Goal: Task Accomplishment & Management: Manage account settings

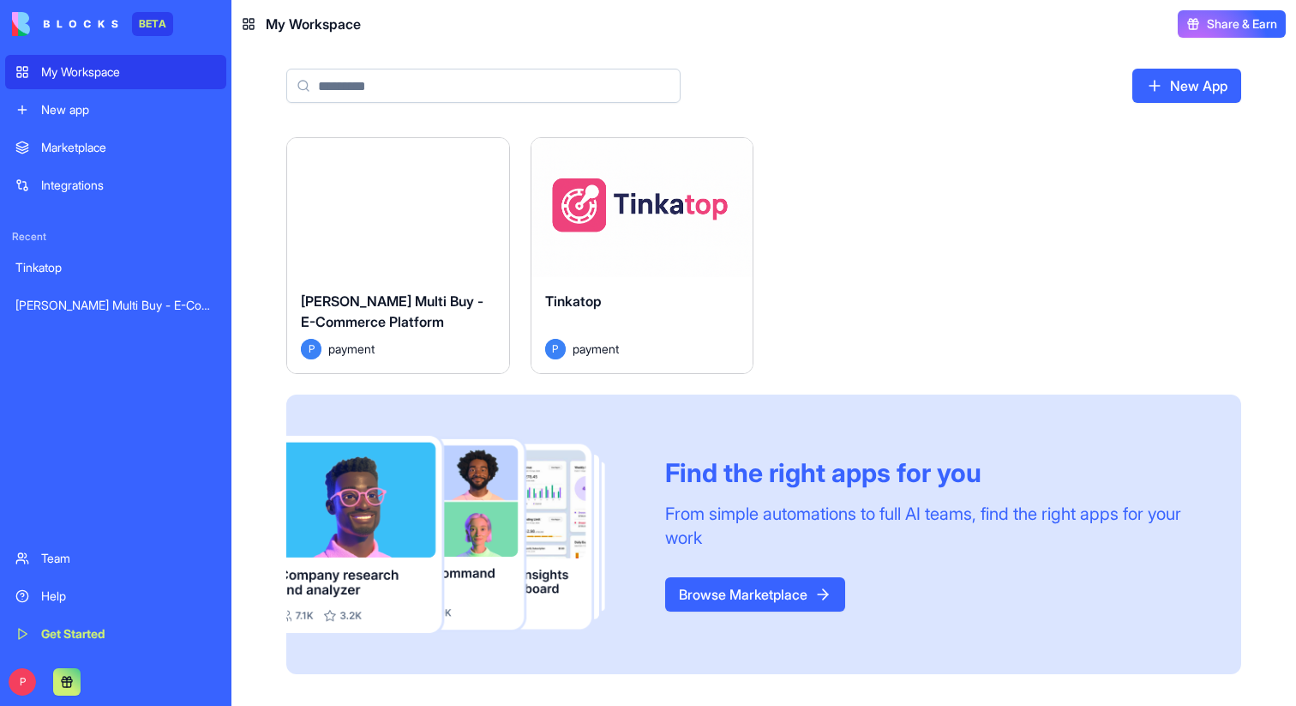
click at [623, 274] on div "Launch" at bounding box center [643, 207] width 222 height 139
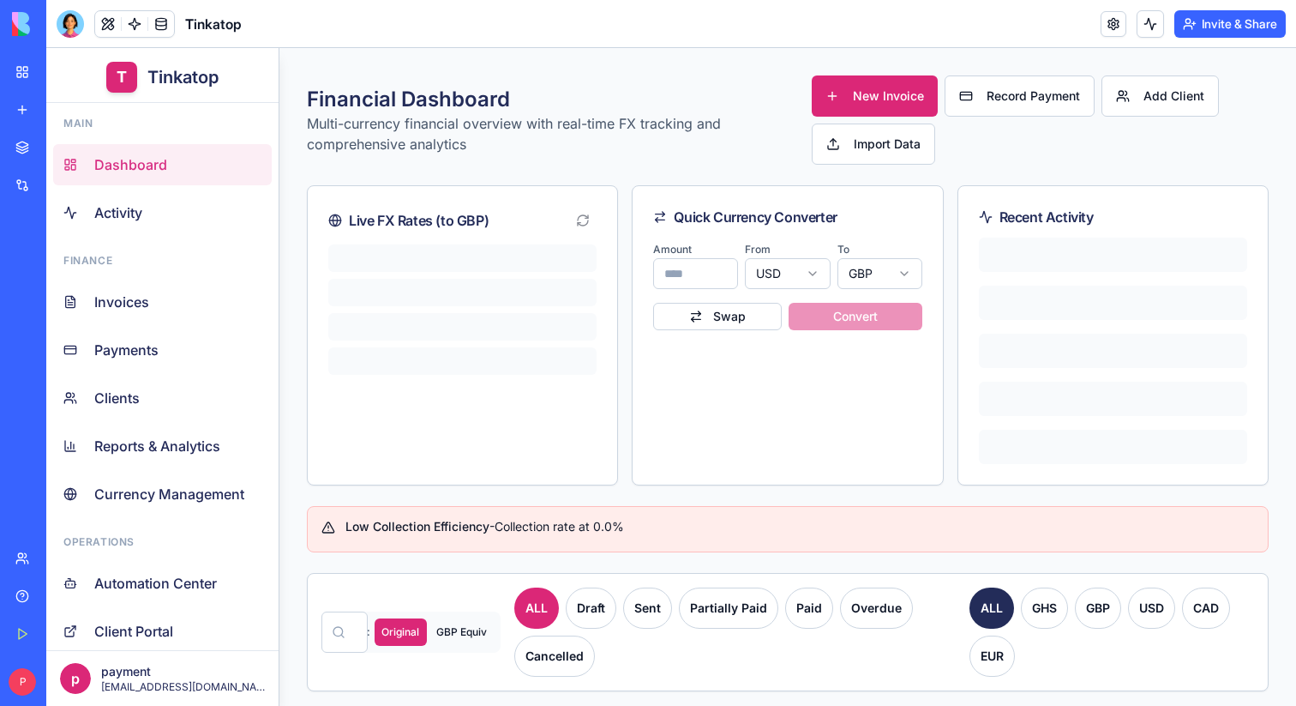
click at [1213, 27] on button "Invite & Share" at bounding box center [1230, 23] width 111 height 27
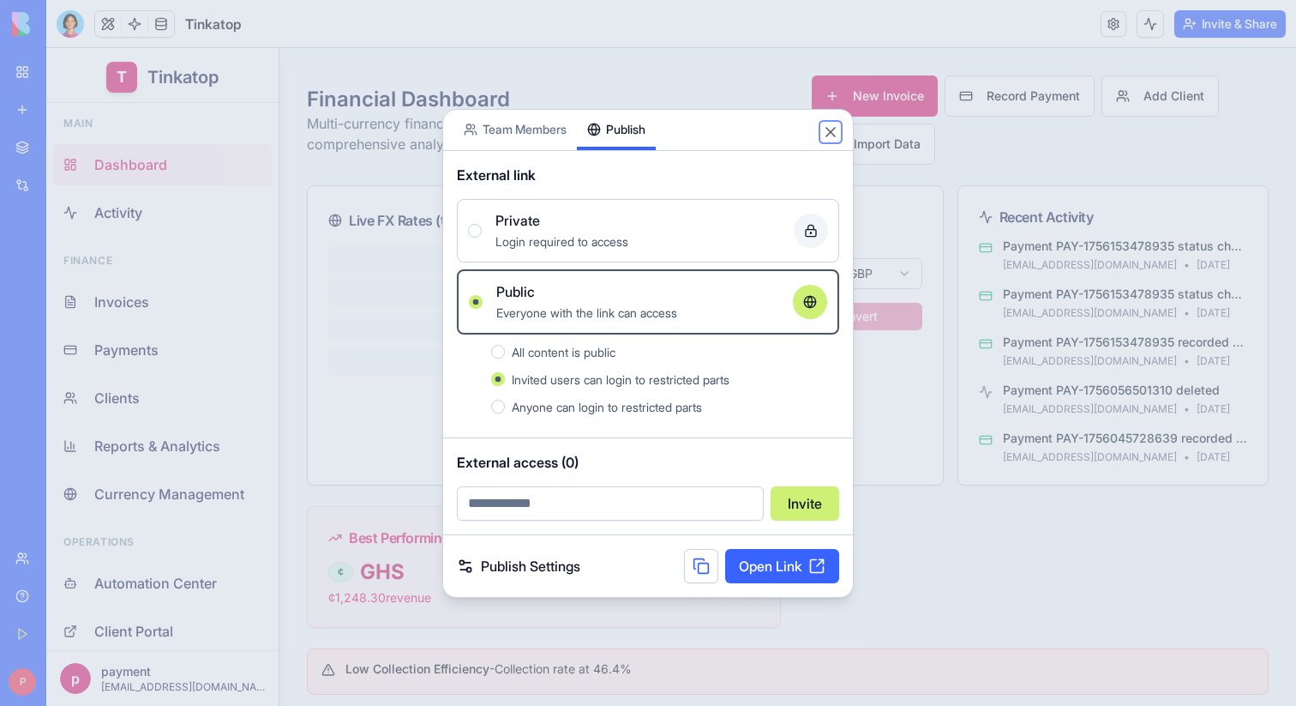
click at [826, 125] on button "Close" at bounding box center [830, 131] width 17 height 17
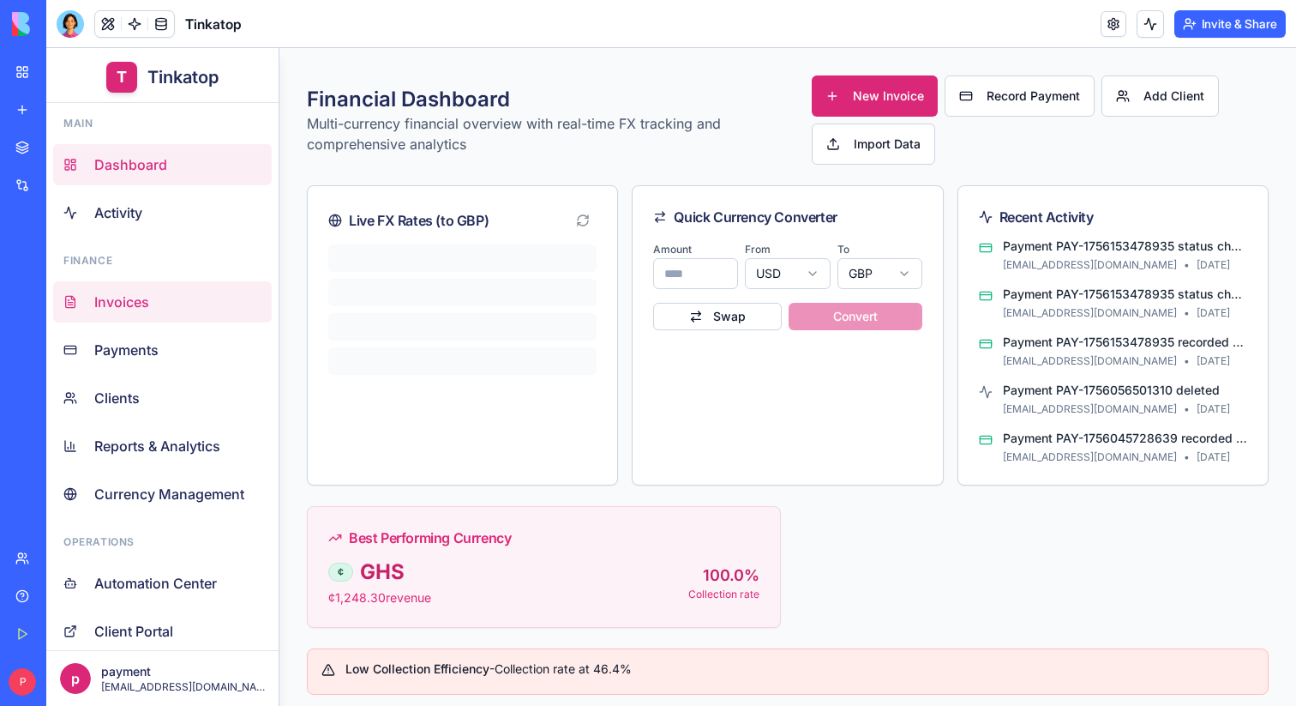
click at [188, 285] on link "Invoices" at bounding box center [162, 301] width 219 height 41
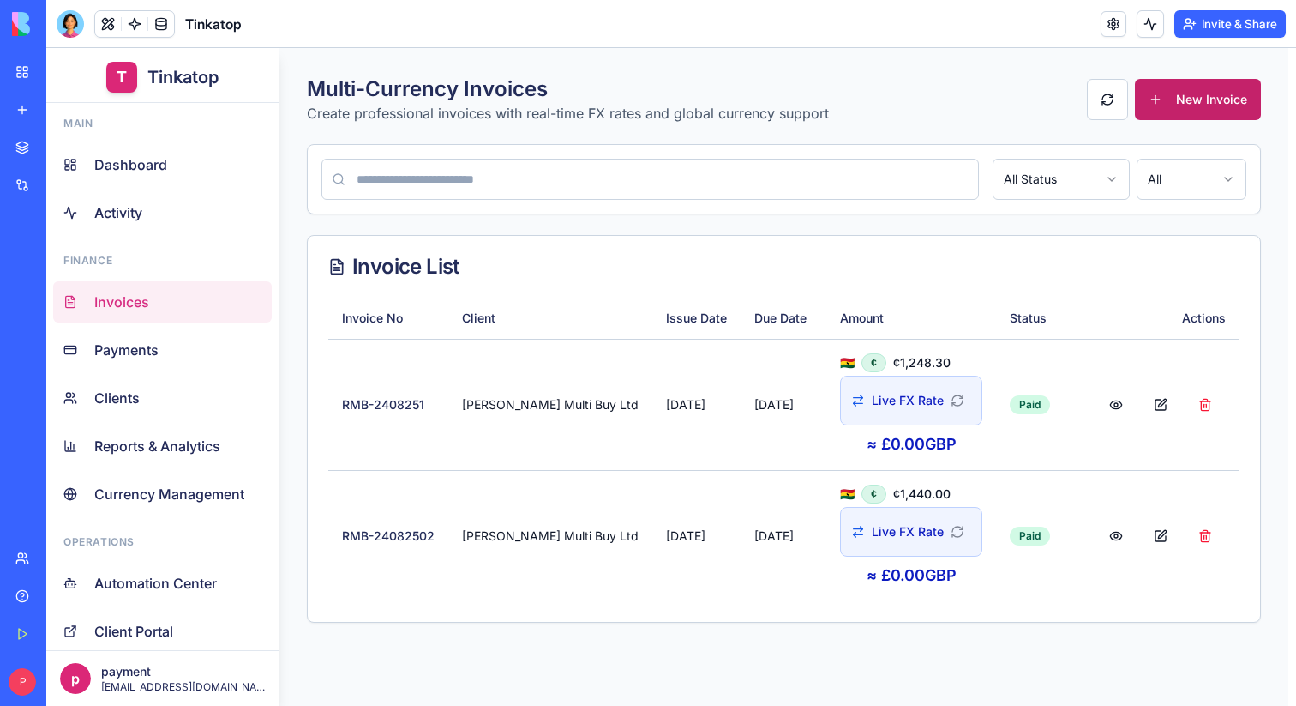
click at [1145, 97] on button "New Invoice" at bounding box center [1198, 99] width 126 height 41
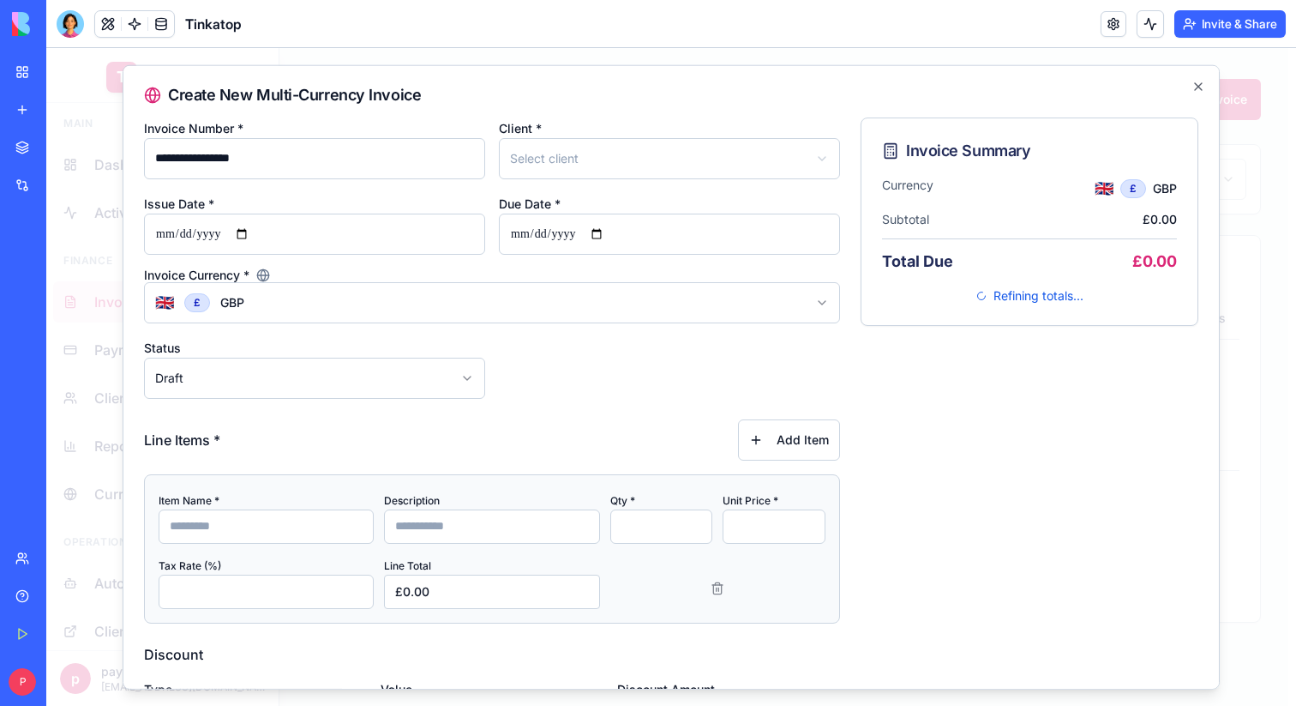
click at [557, 159] on body "T Tinkatop Main Dashboard Activity Finance Invoices Payments Clients Reports & …" at bounding box center [671, 377] width 1250 height 658
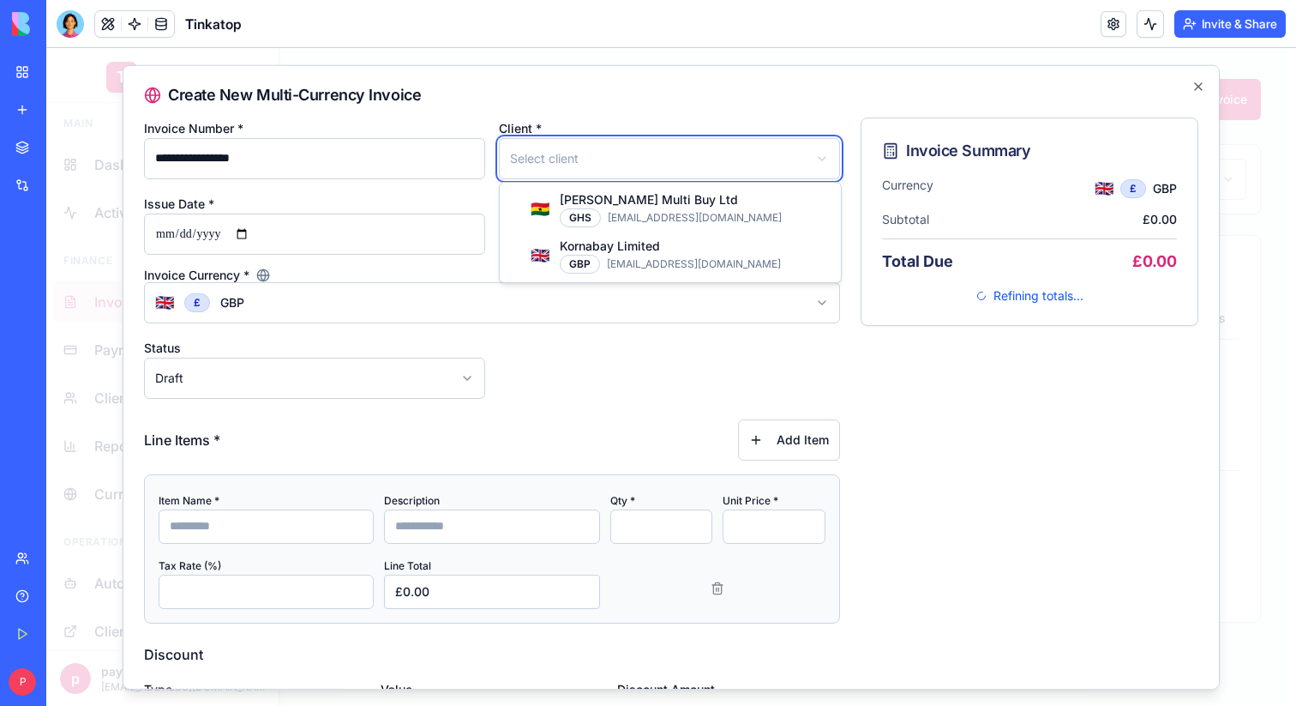
click at [600, 131] on body "T Tinkatop Main Dashboard Activity Finance Invoices Payments Clients Reports & …" at bounding box center [671, 377] width 1250 height 658
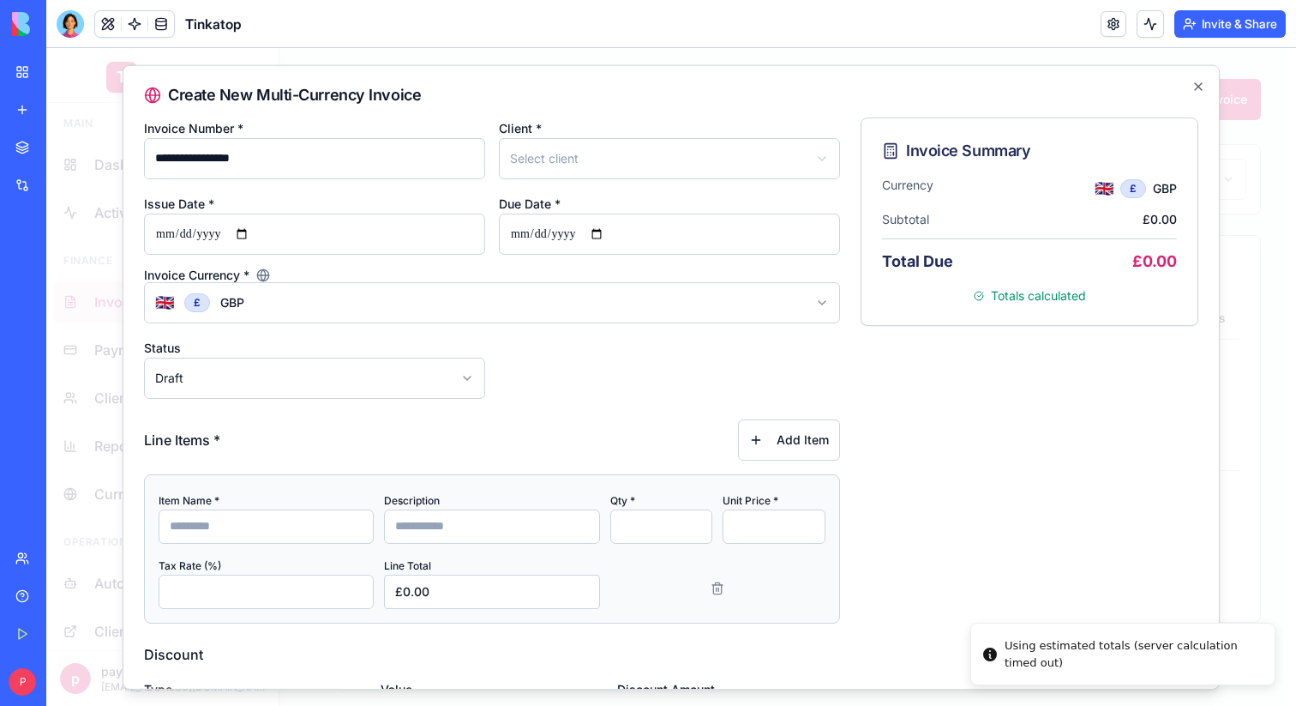
click at [354, 131] on div "**********" at bounding box center [314, 148] width 341 height 62
click at [352, 157] on input "**********" at bounding box center [314, 157] width 341 height 41
type input "**********"
click at [1193, 89] on icon "button" at bounding box center [1199, 86] width 14 height 14
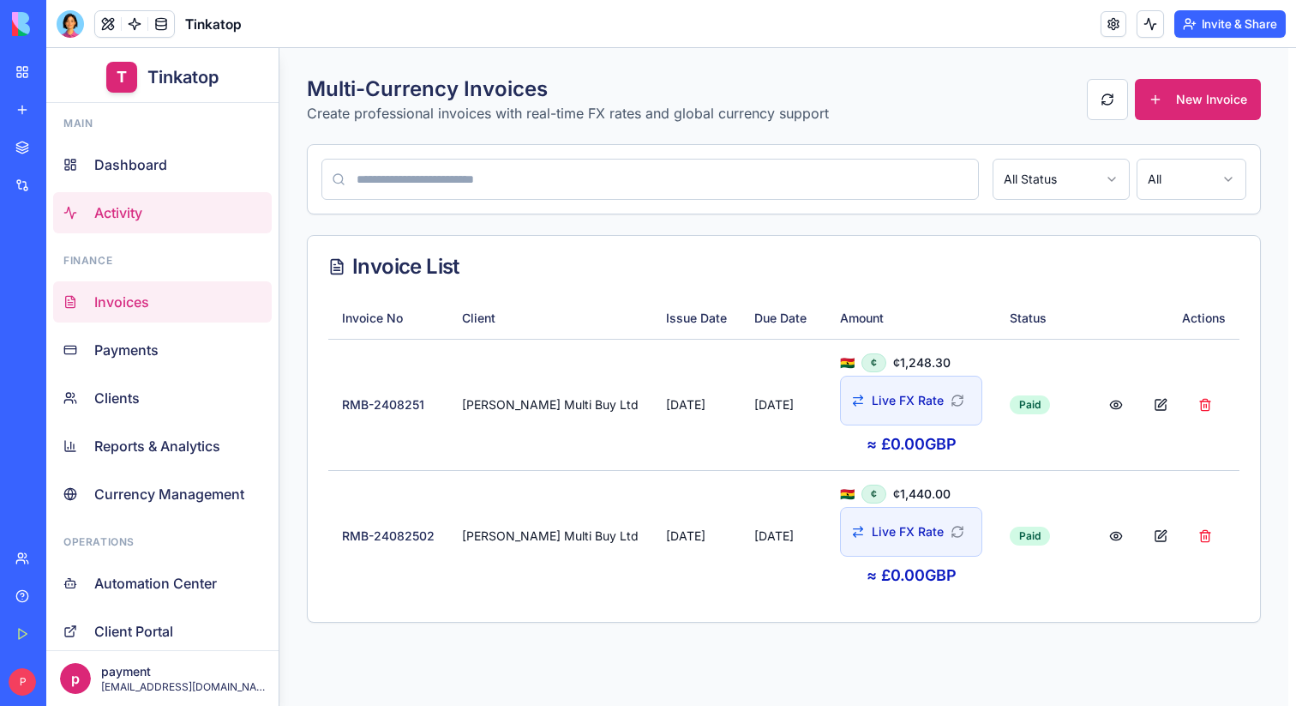
click at [108, 220] on span "Activity" at bounding box center [118, 212] width 48 height 21
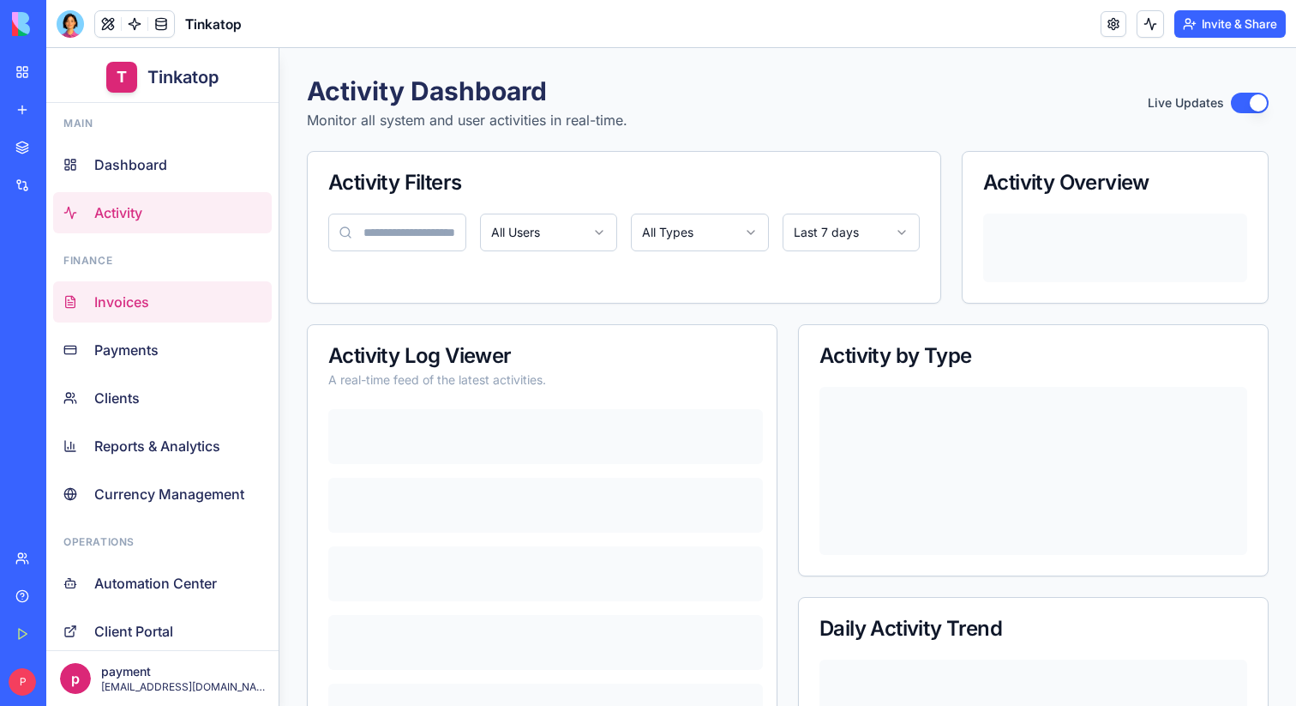
click at [116, 315] on link "Invoices" at bounding box center [162, 301] width 219 height 41
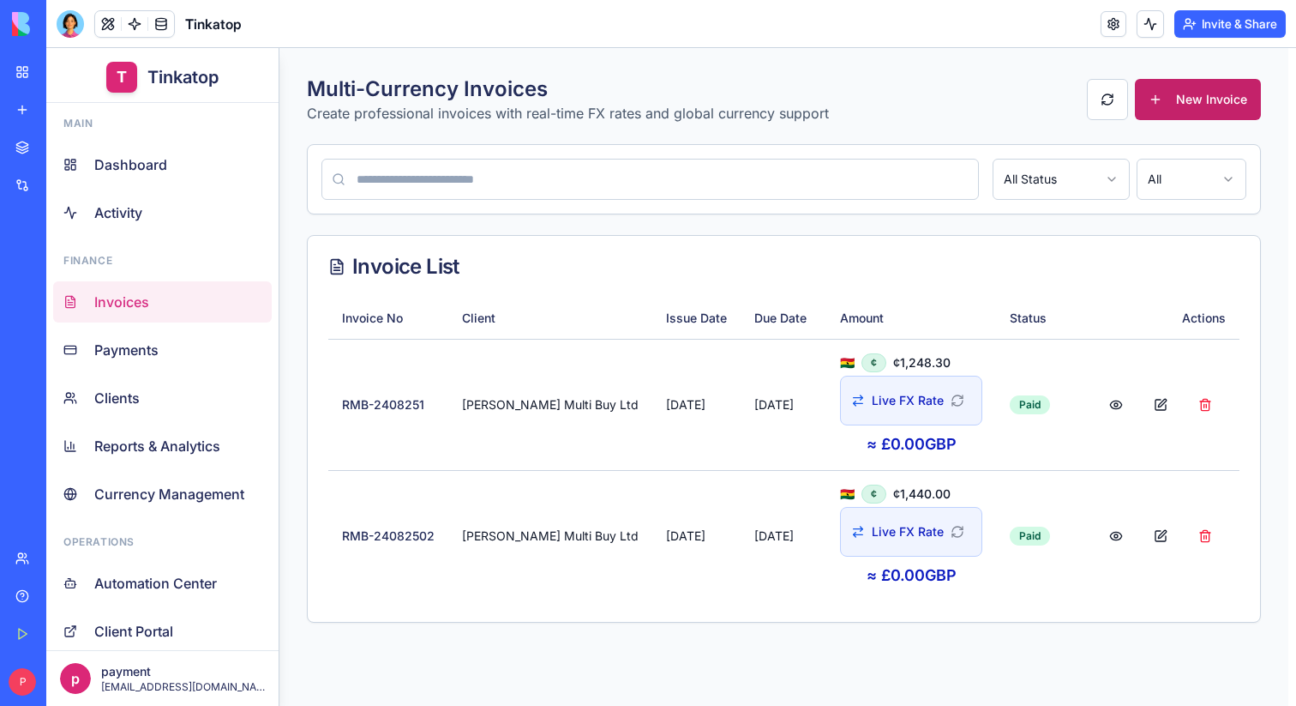
click at [1165, 91] on button "New Invoice" at bounding box center [1198, 99] width 126 height 41
click at [1087, 109] on button at bounding box center [1107, 99] width 41 height 41
click at [1163, 105] on button "New Invoice" at bounding box center [1198, 99] width 126 height 41
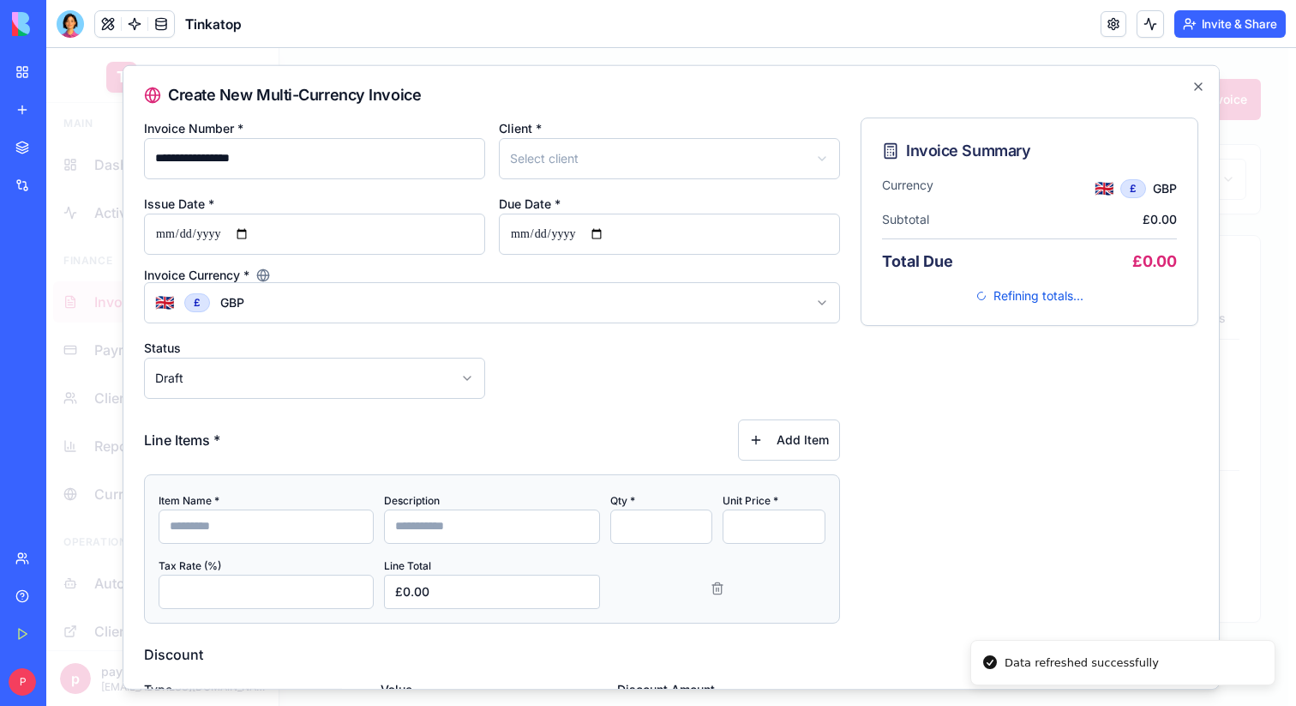
click at [215, 393] on body "T Tinkatop Main Dashboard Activity Finance Invoices Payments Clients Reports & …" at bounding box center [671, 377] width 1250 height 658
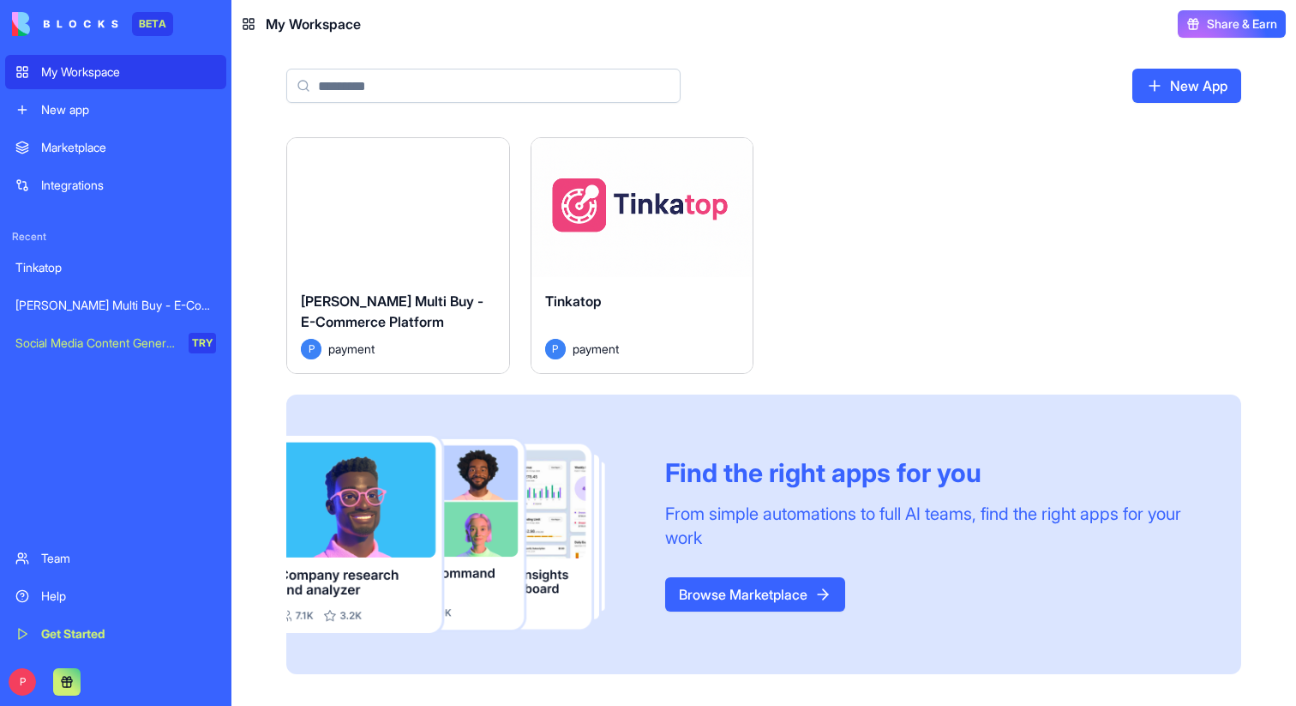
click at [688, 228] on div "Launch" at bounding box center [643, 207] width 222 height 139
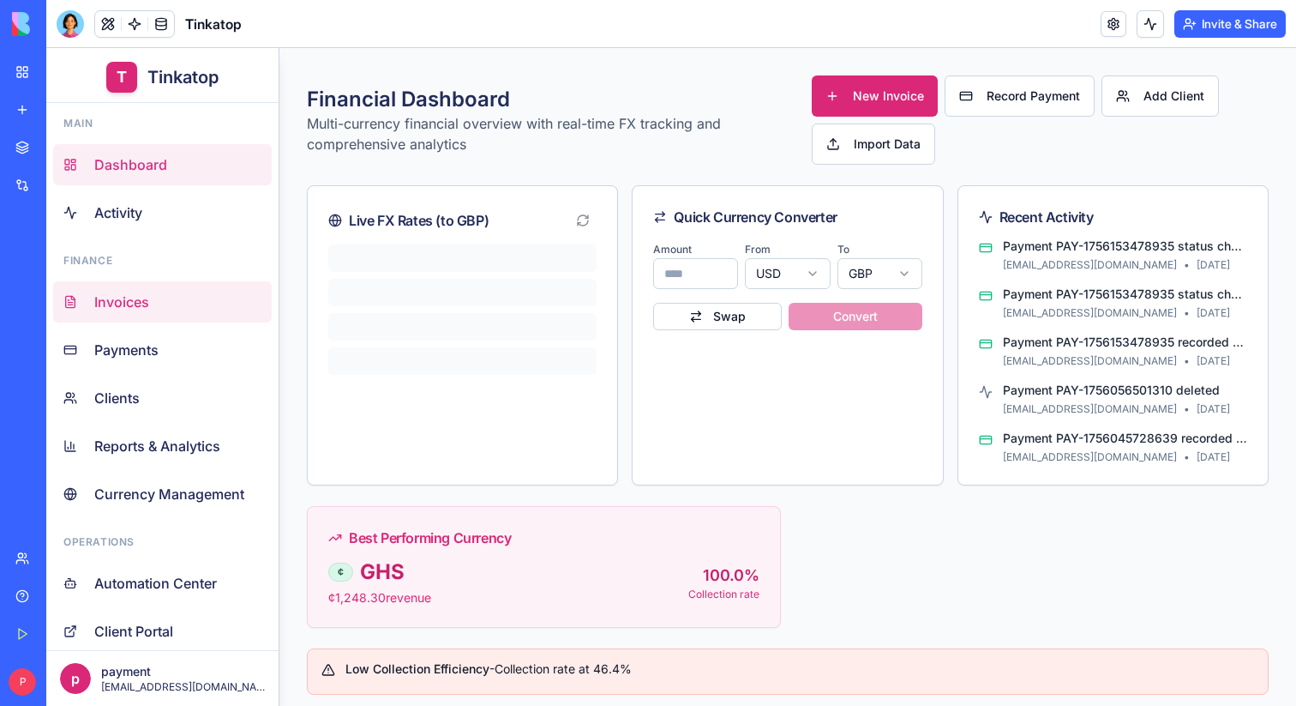
click at [171, 301] on link "Invoices" at bounding box center [162, 301] width 219 height 41
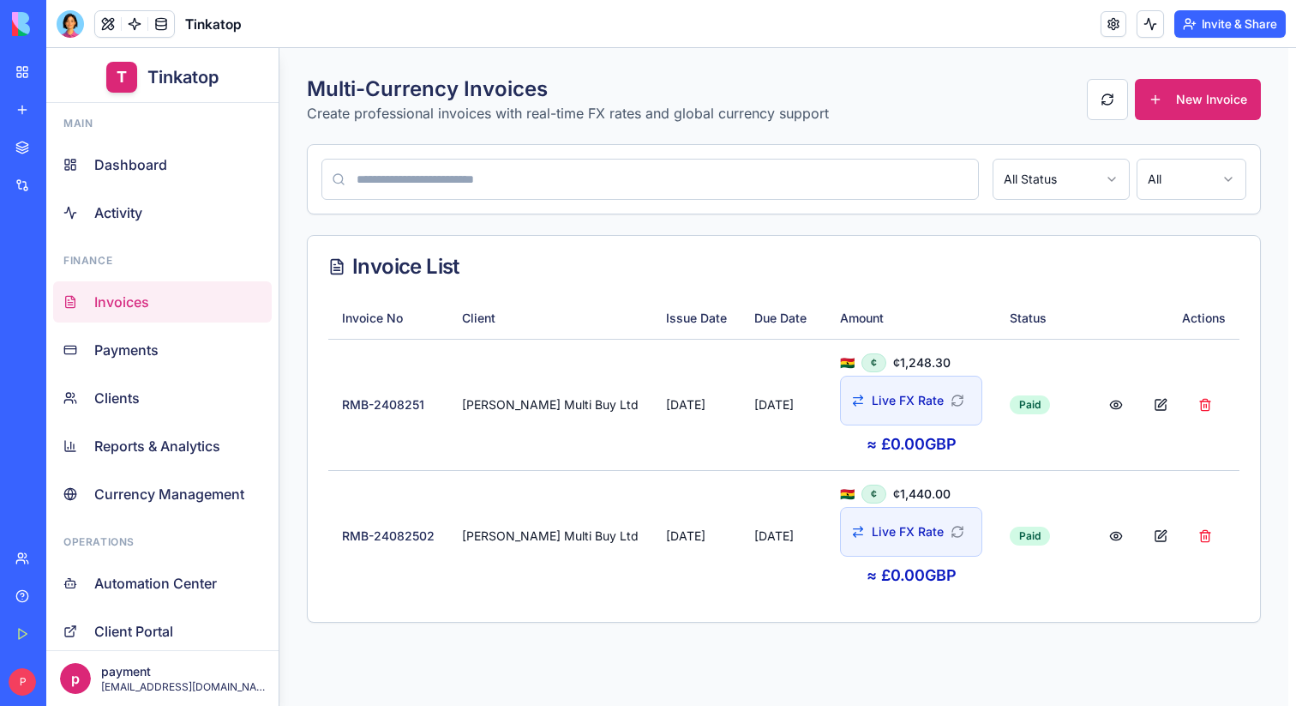
click at [1162, 123] on div "Multi-Currency Invoices Create professional invoices with real-time FX rates an…" at bounding box center [784, 348] width 954 height 547
click at [1162, 112] on button "New Invoice" at bounding box center [1198, 99] width 126 height 41
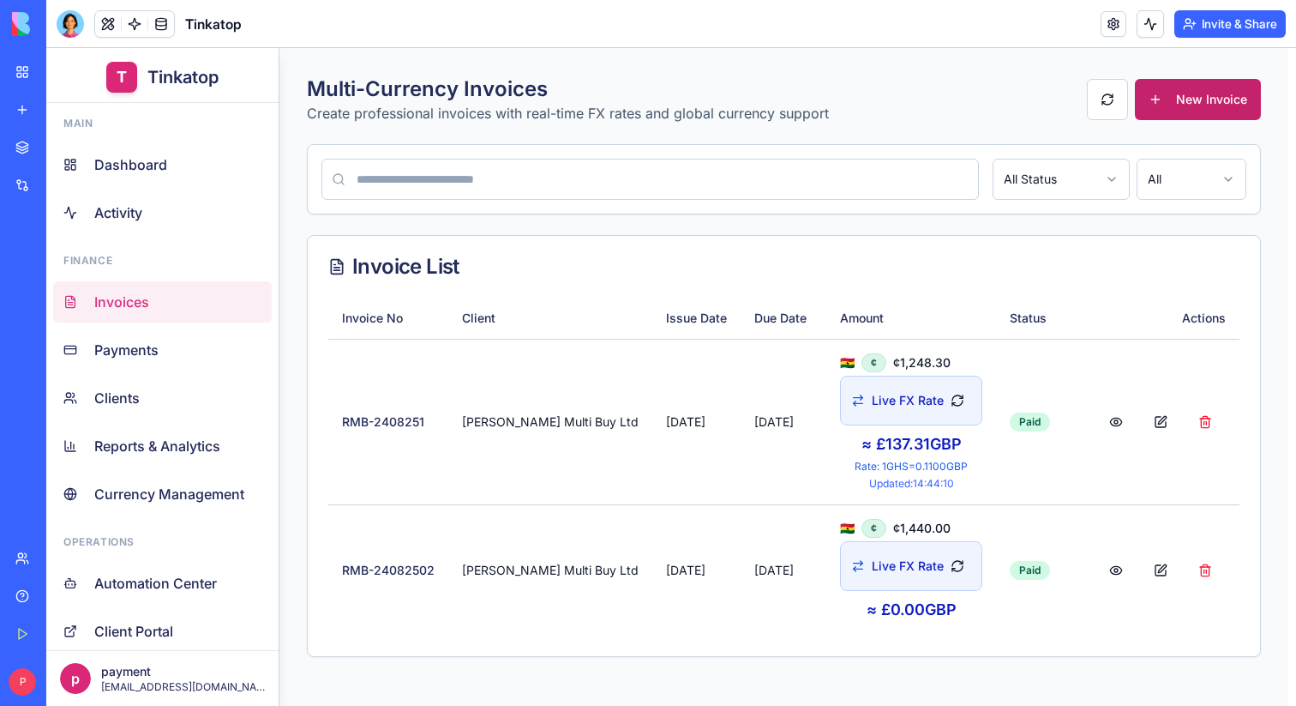
click at [1164, 81] on button "New Invoice" at bounding box center [1198, 99] width 126 height 41
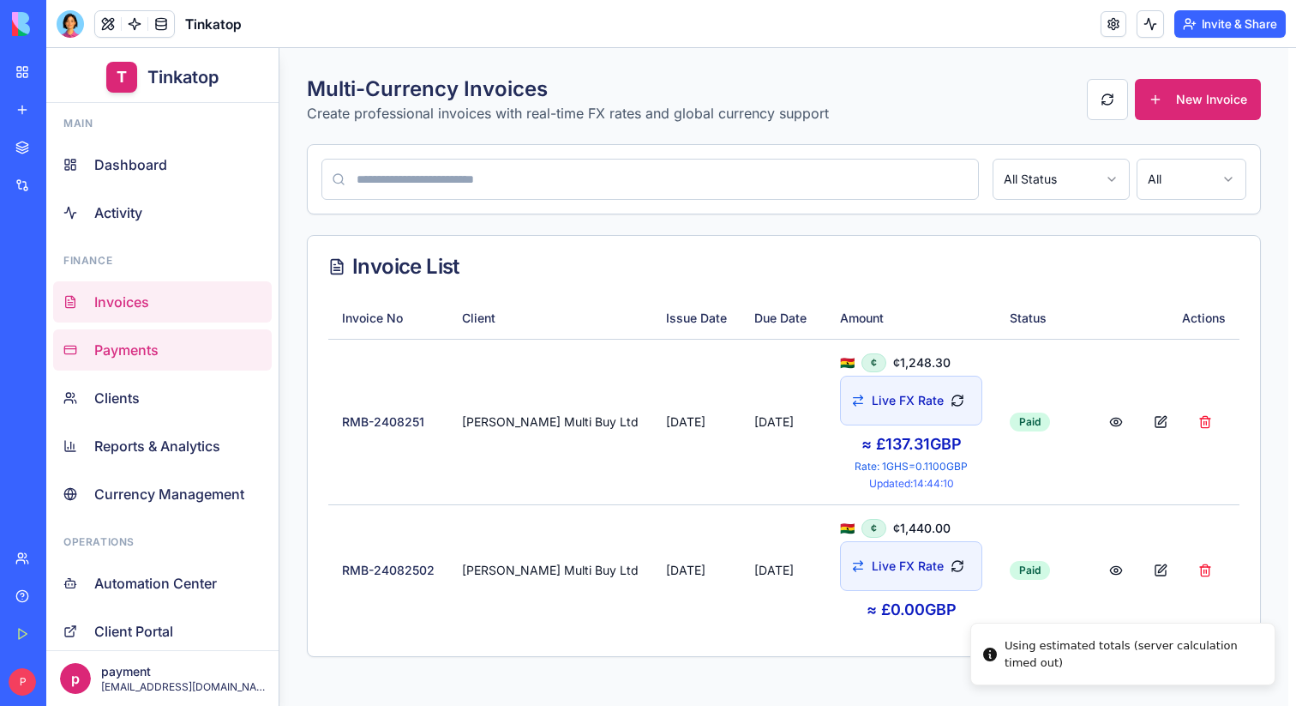
click at [142, 340] on span "Payments" at bounding box center [126, 350] width 64 height 21
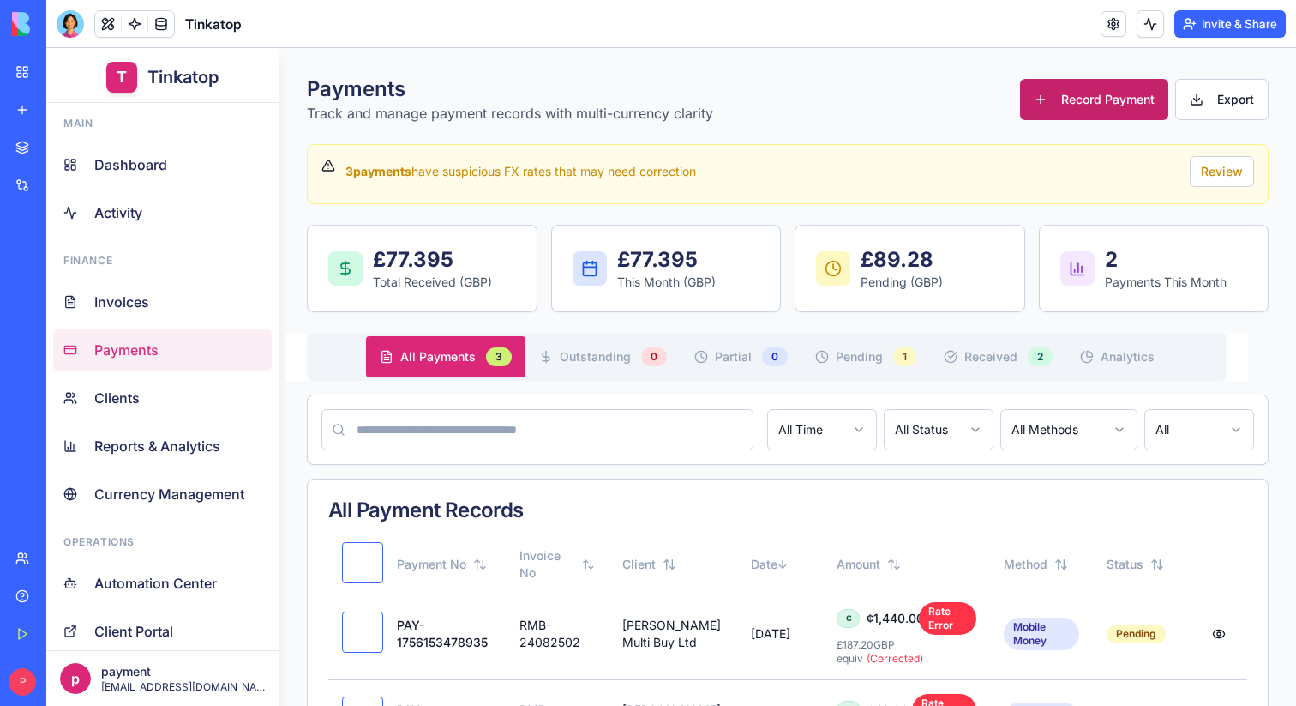
click at [1092, 102] on button "Record Payment" at bounding box center [1094, 99] width 148 height 41
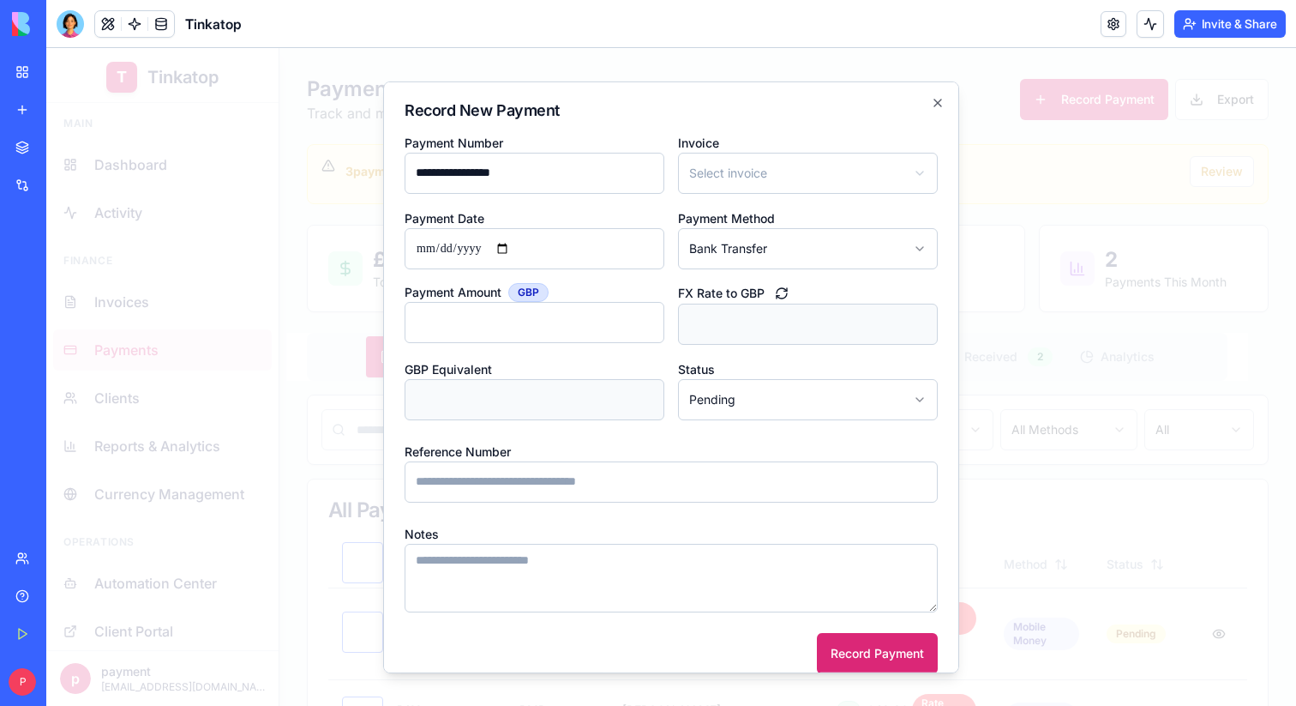
click at [1020, 112] on div at bounding box center [671, 377] width 1250 height 658
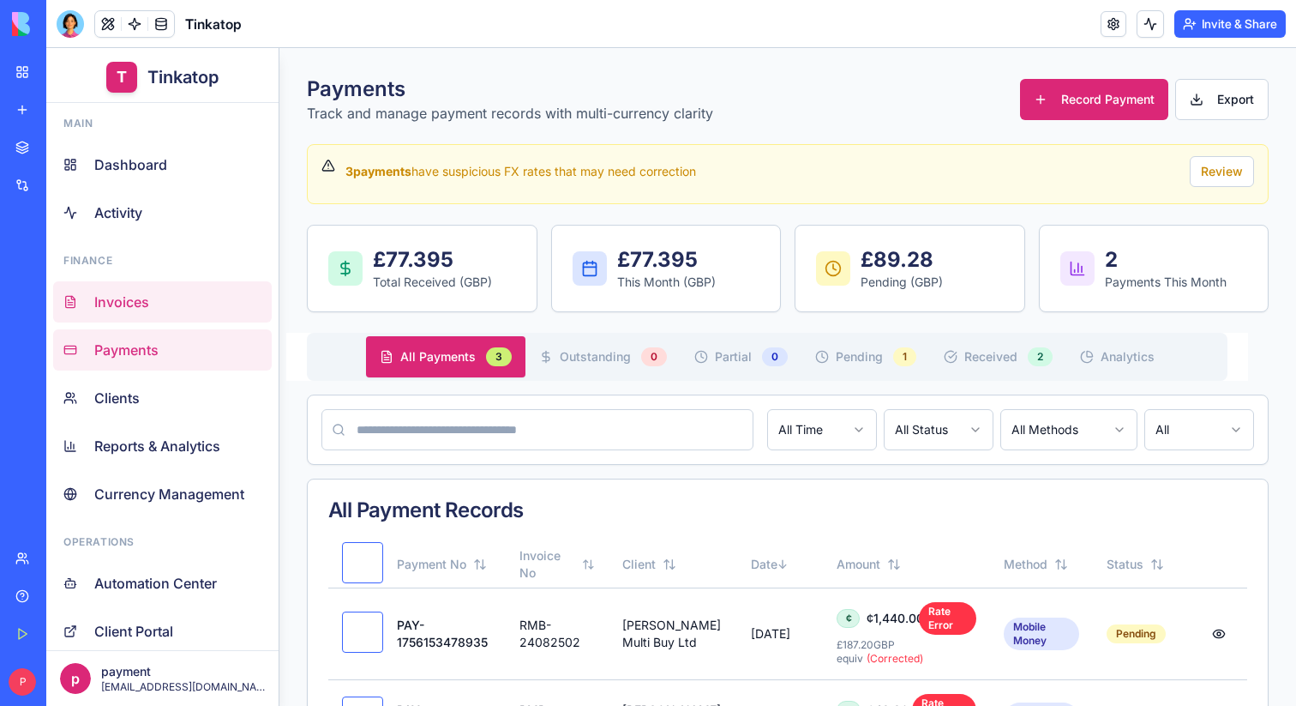
click at [182, 315] on link "Invoices" at bounding box center [162, 301] width 219 height 41
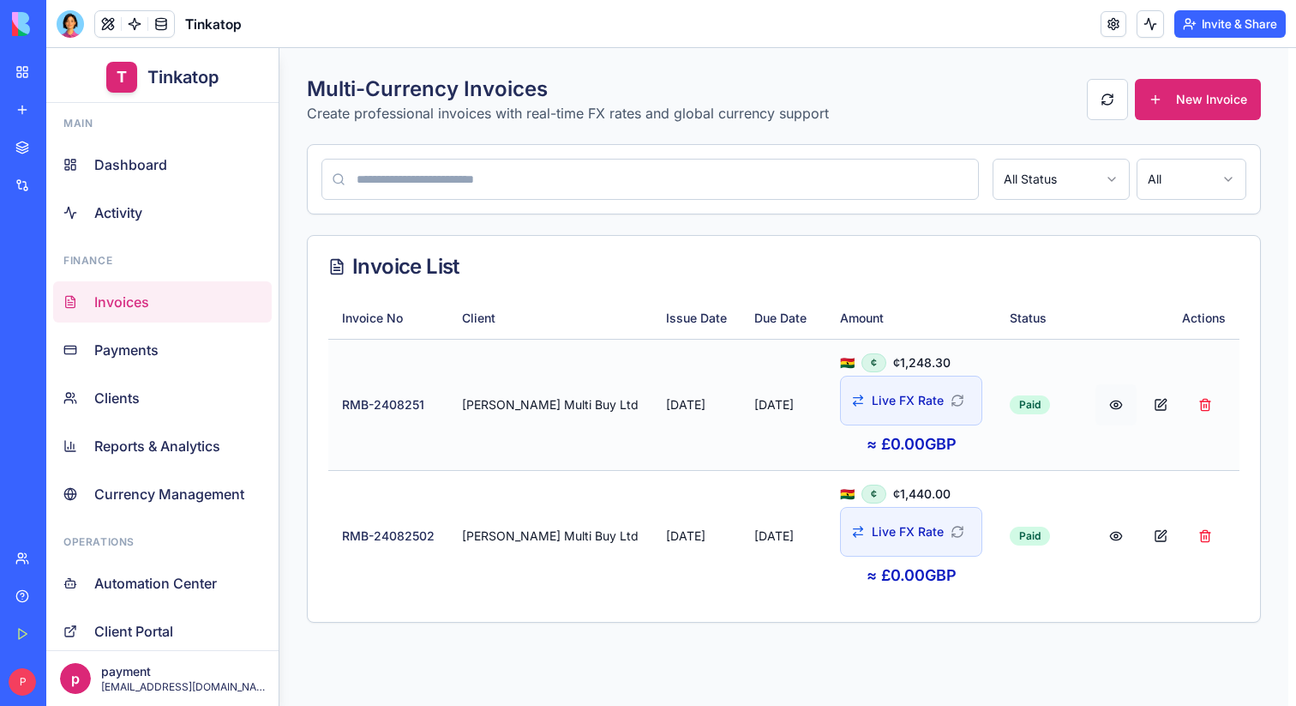
click at [1096, 405] on button at bounding box center [1116, 404] width 41 height 41
click at [1140, 402] on button at bounding box center [1160, 404] width 41 height 41
click at [189, 348] on link "Payments" at bounding box center [162, 349] width 219 height 41
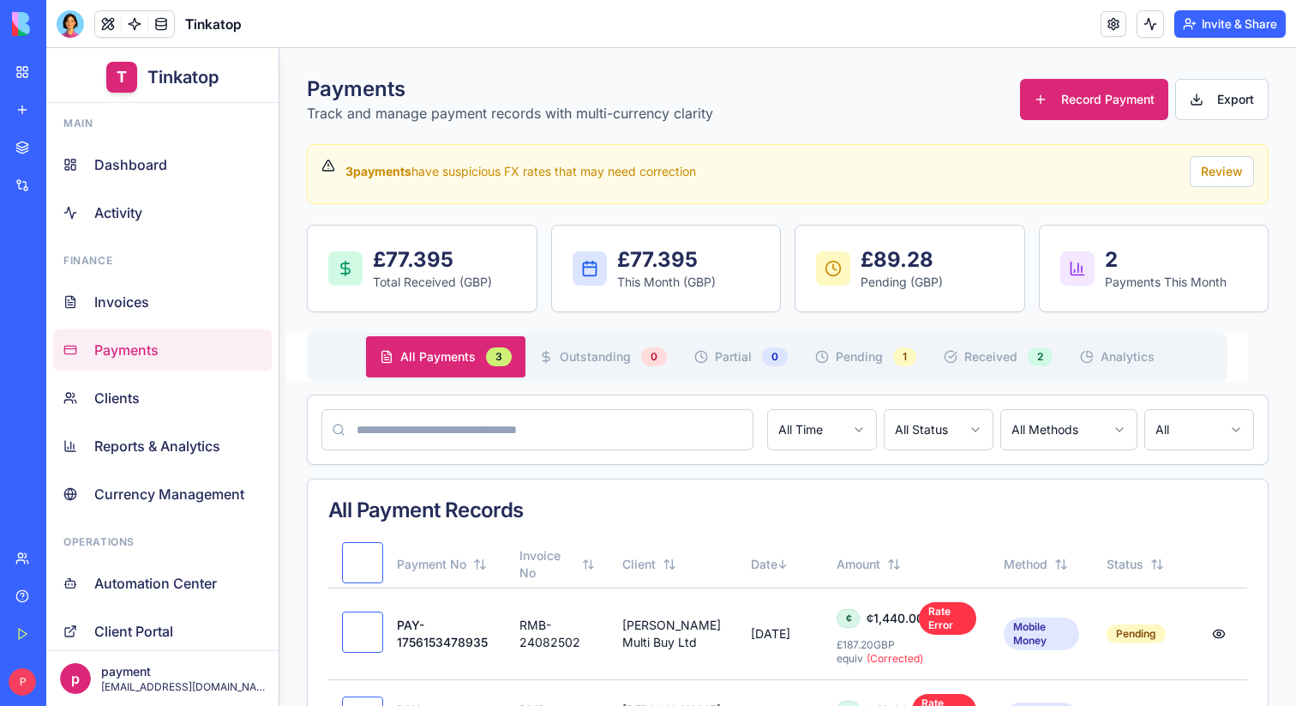
click at [628, 367] on button "Outstanding 0" at bounding box center [603, 356] width 155 height 41
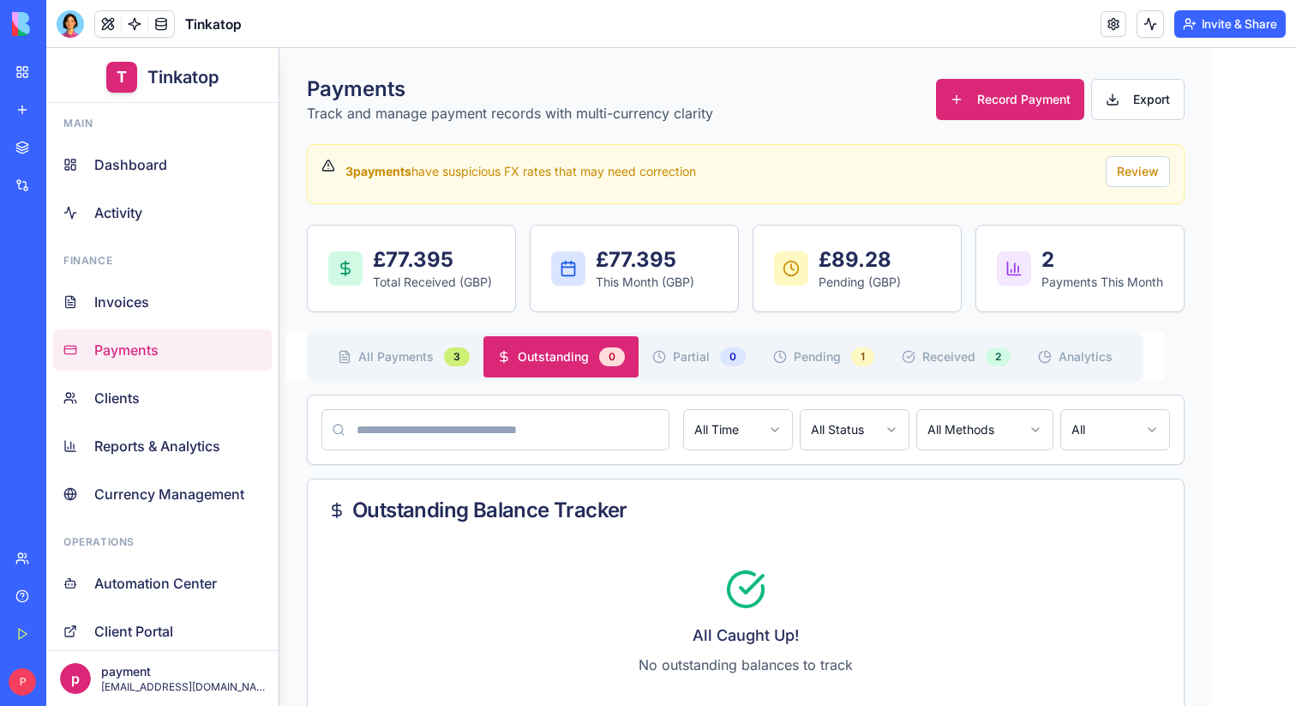
click at [460, 367] on button "All Payments 3" at bounding box center [403, 356] width 159 height 41
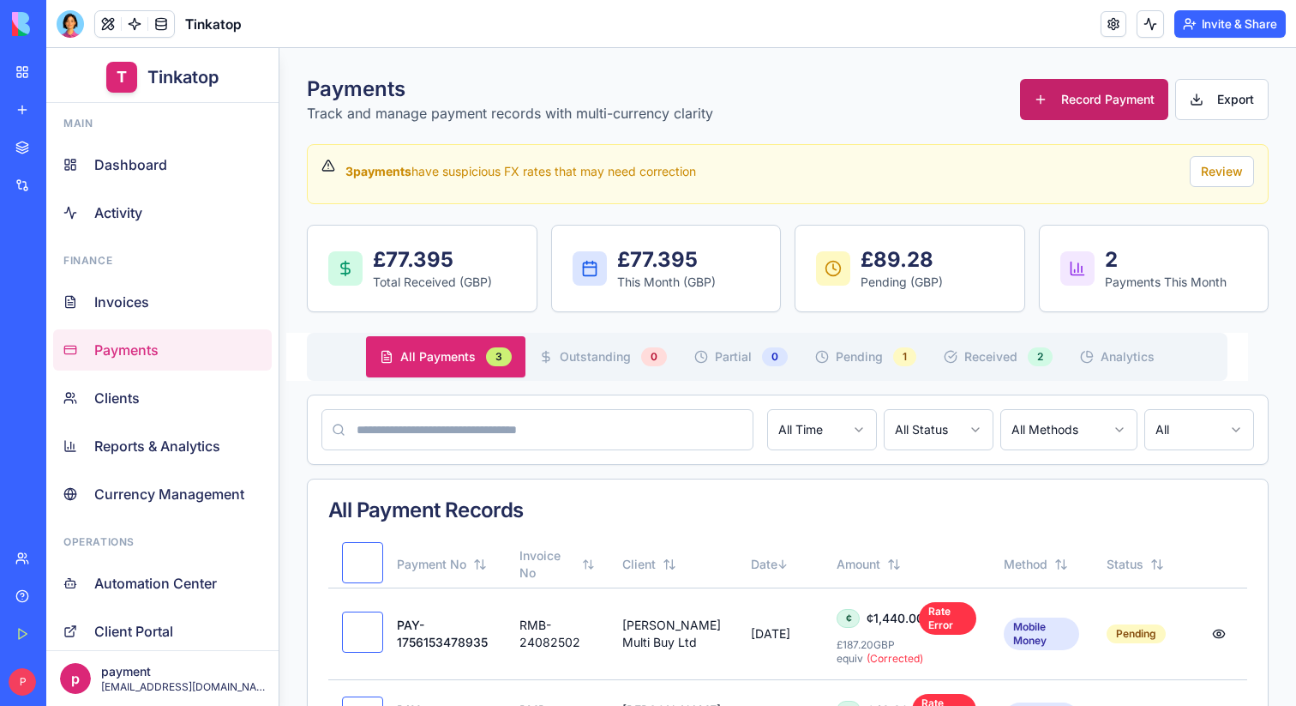
click at [1118, 107] on button "Record Payment" at bounding box center [1094, 99] width 148 height 41
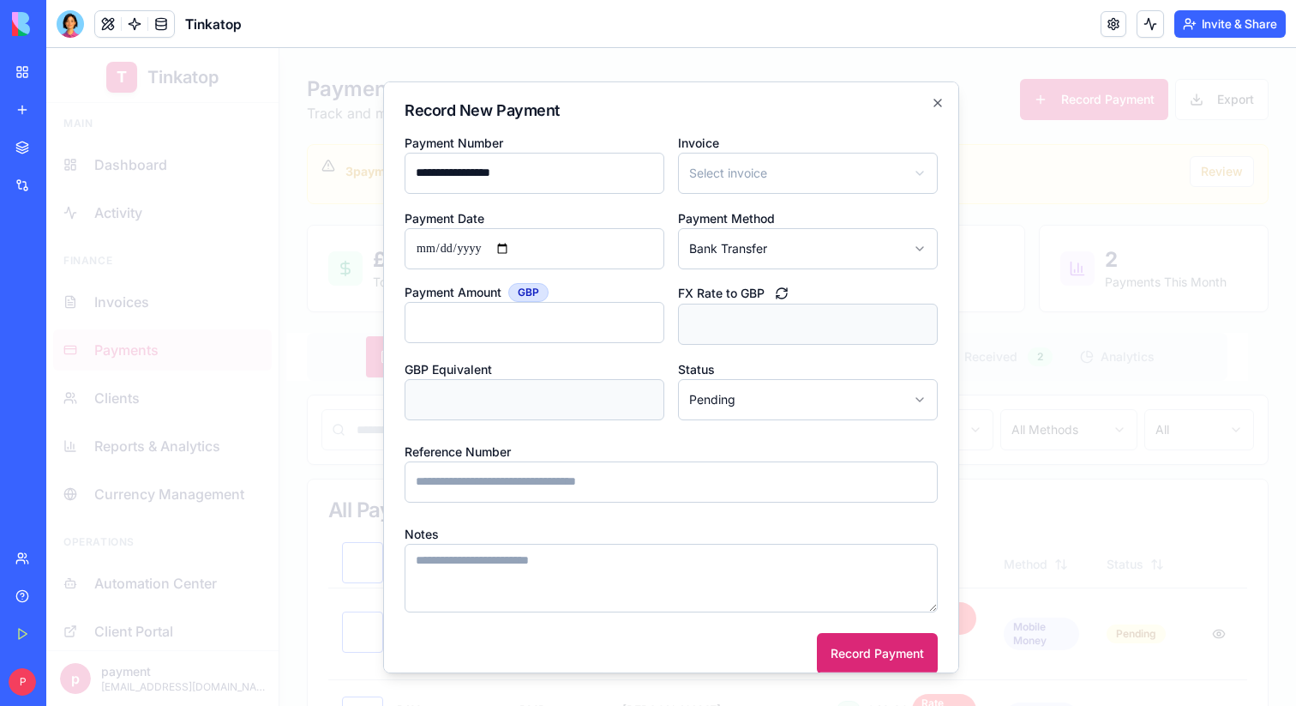
click at [296, 88] on div at bounding box center [671, 377] width 1250 height 658
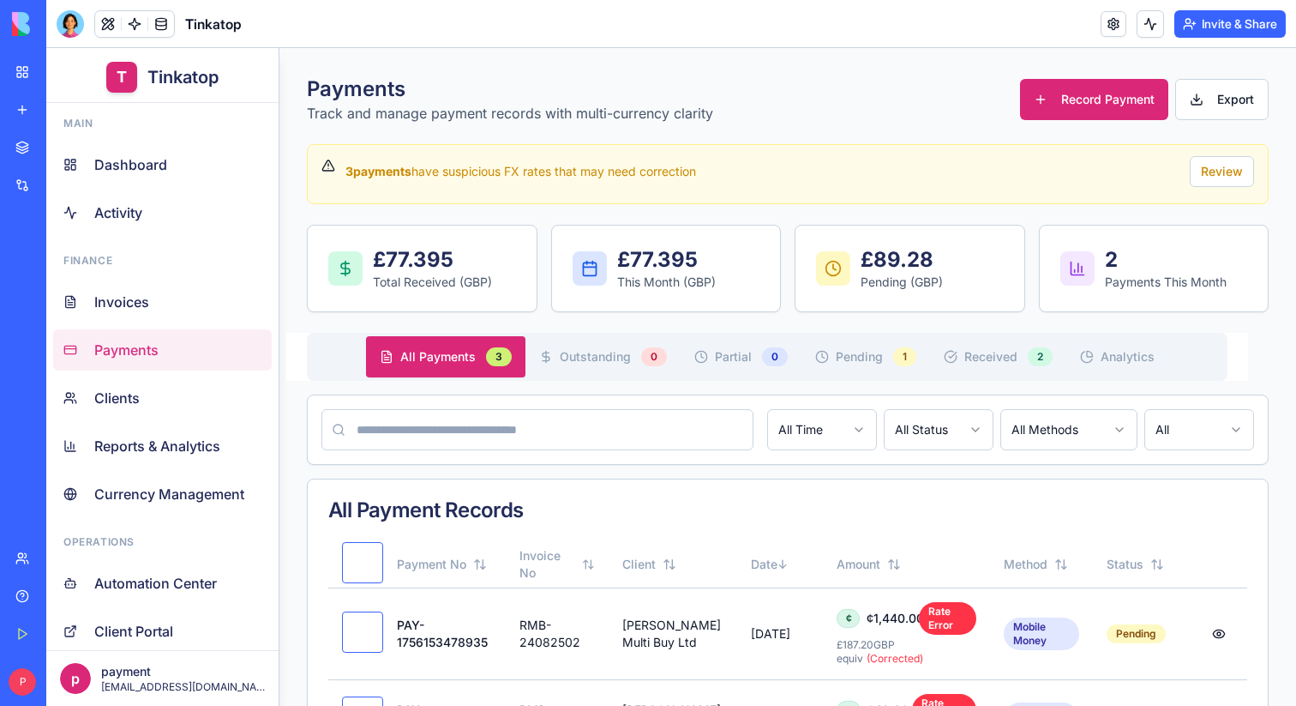
click at [57, 75] on div "My Workspace" at bounding box center [52, 71] width 22 height 17
